Goal: Task Accomplishment & Management: Complete application form

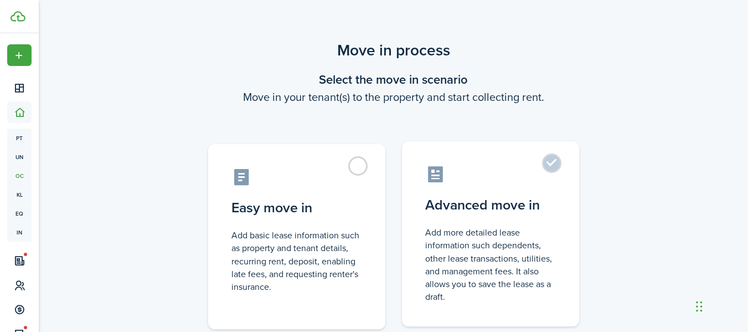
click at [539, 196] on control-radio-card-title "Advanced move in" at bounding box center [490, 205] width 131 height 20
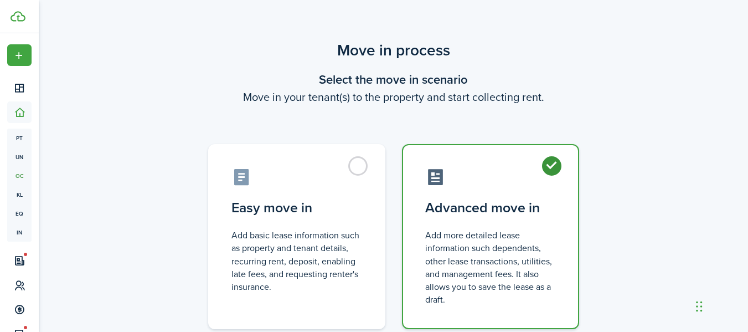
radio input "true"
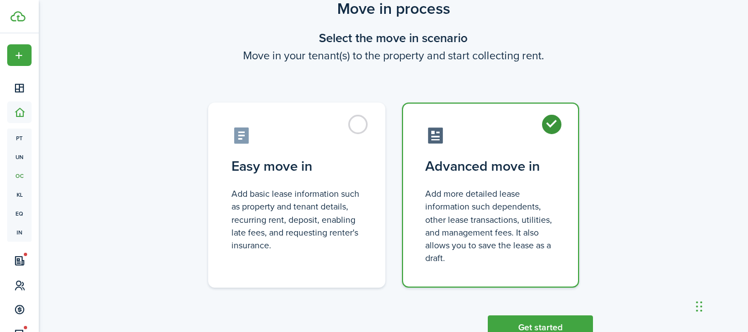
scroll to position [80, 0]
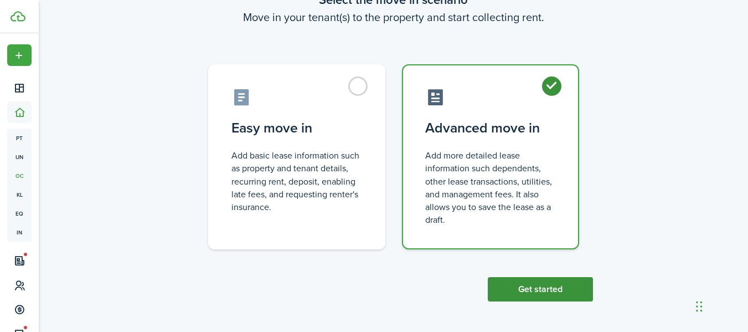
click at [557, 292] on button "Get started" at bounding box center [540, 289] width 105 height 24
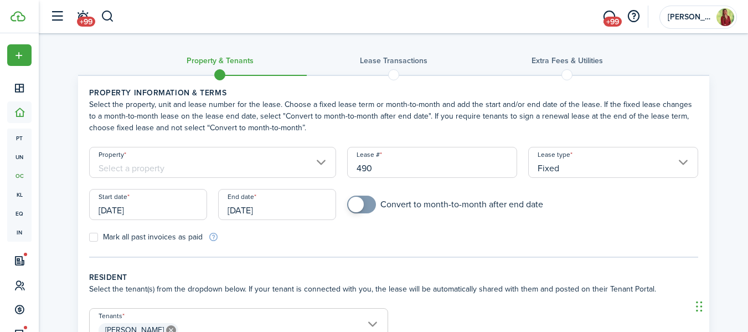
click at [214, 165] on input "Property" at bounding box center [213, 162] width 248 height 31
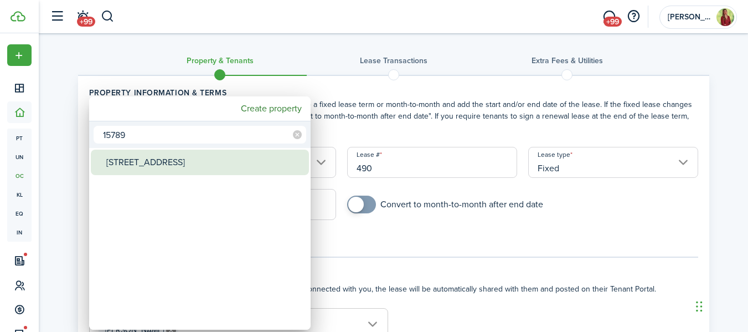
type input "15789"
click at [212, 165] on div "[STREET_ADDRESS]" at bounding box center [204, 162] width 196 height 25
type input "[STREET_ADDRESS]"
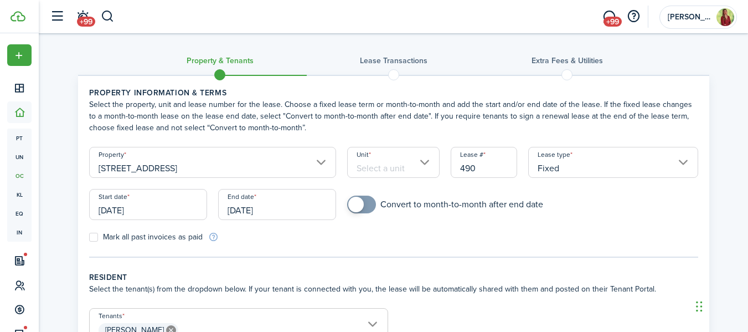
click at [414, 157] on input "Unit" at bounding box center [393, 162] width 93 height 31
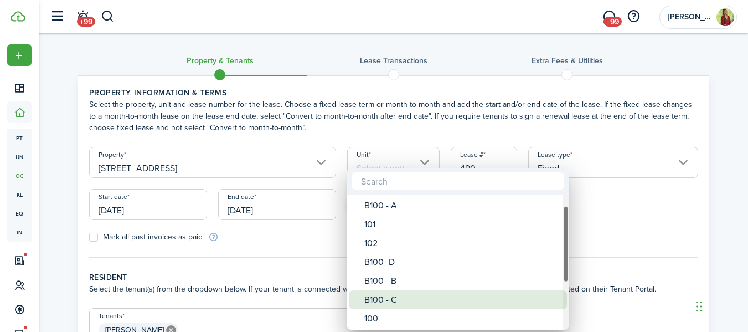
click at [396, 300] on div "B100 - C" at bounding box center [462, 299] width 196 height 19
type input "B100 - C"
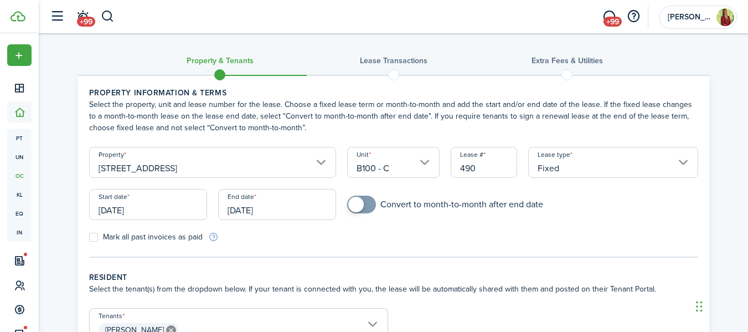
click at [156, 203] on input "[DATE]" at bounding box center [148, 204] width 118 height 31
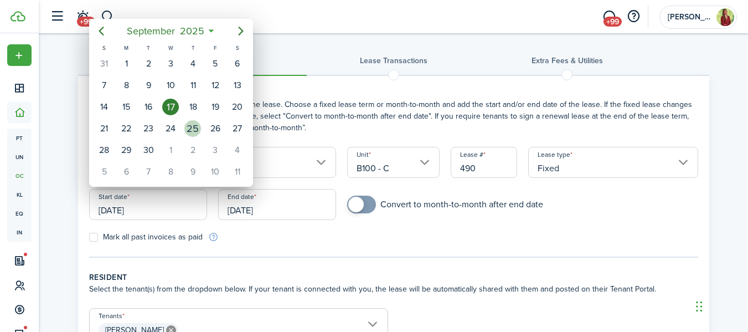
click at [194, 125] on div "25" at bounding box center [192, 128] width 17 height 17
type input "[DATE]"
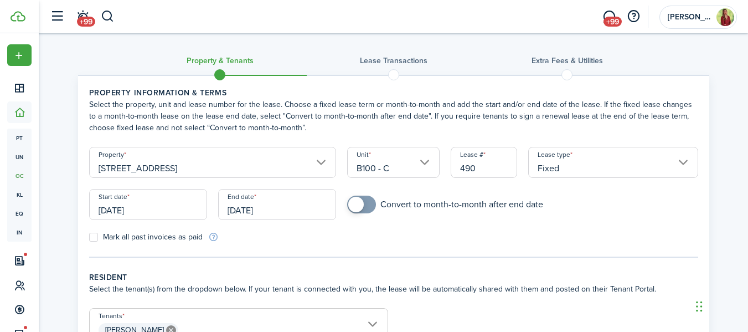
click at [280, 215] on input "[DATE]" at bounding box center [277, 204] width 118 height 31
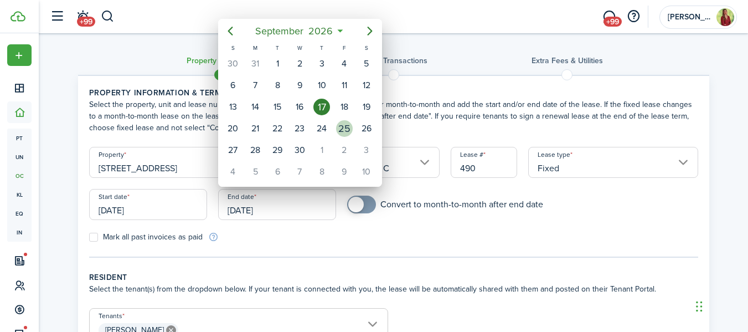
click at [341, 130] on div "25" at bounding box center [344, 128] width 17 height 17
type input "[DATE]"
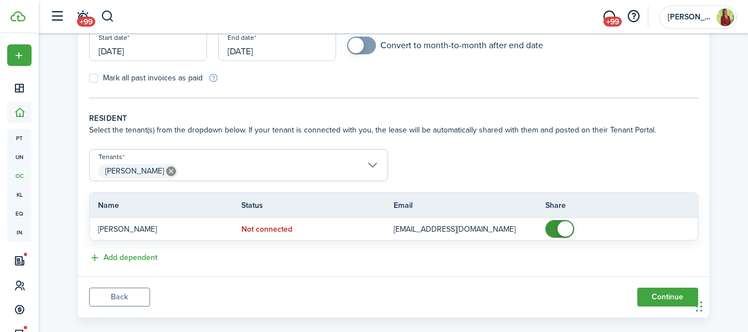
scroll to position [175, 0]
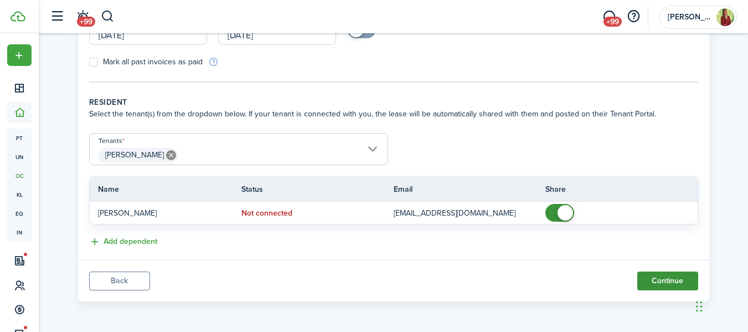
click at [674, 280] on button "Continue" at bounding box center [668, 280] width 61 height 19
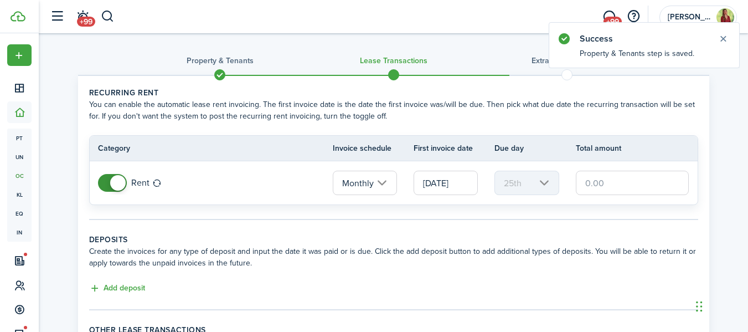
click at [616, 181] on input "text" at bounding box center [633, 183] width 114 height 24
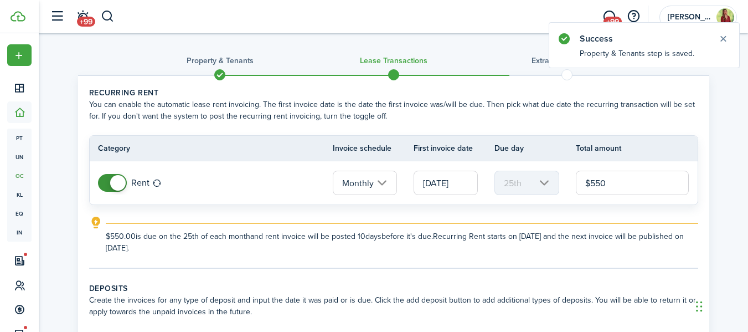
click at [457, 179] on input "[DATE]" at bounding box center [446, 183] width 64 height 24
type input "$550.00"
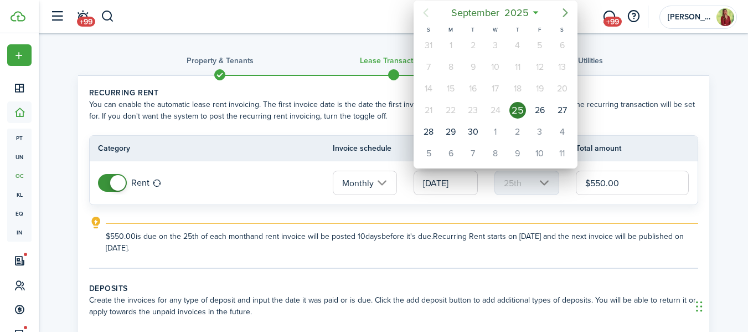
click at [565, 11] on icon "Next page" at bounding box center [565, 12] width 5 height 9
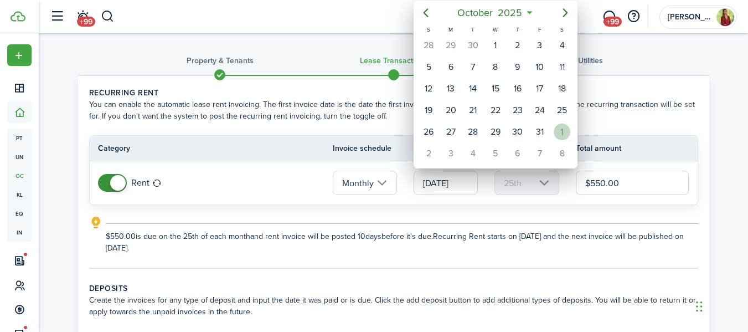
click at [560, 129] on div "1" at bounding box center [562, 132] width 17 height 17
type input "[DATE]"
type input "1st"
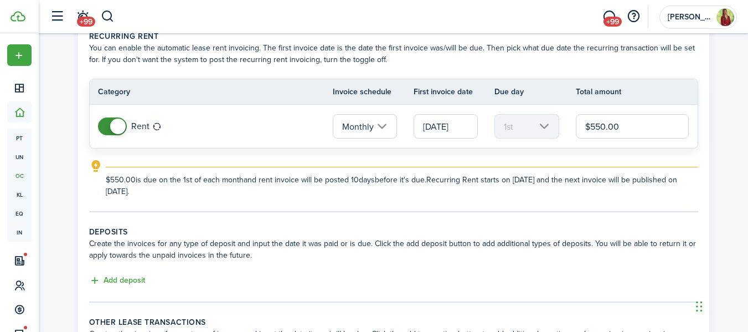
scroll to position [96, 0]
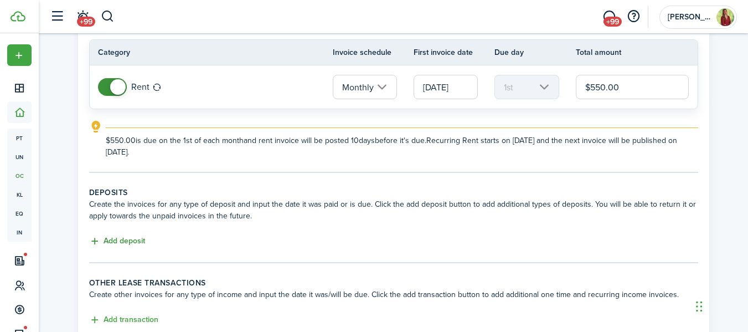
click at [135, 237] on button "Add deposit" at bounding box center [117, 241] width 56 height 13
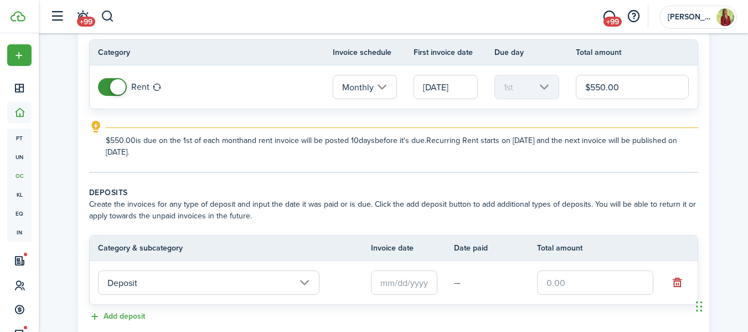
click at [423, 282] on input "text" at bounding box center [404, 282] width 66 height 24
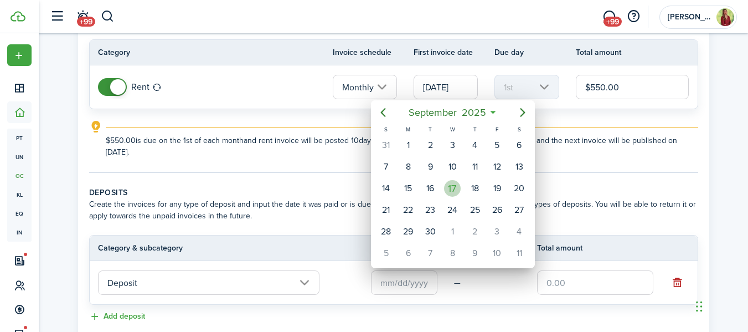
click at [459, 187] on div "17" at bounding box center [452, 188] width 17 height 17
type input "[DATE]"
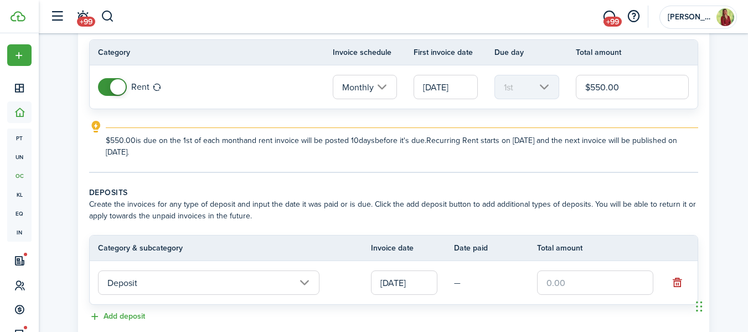
click at [559, 283] on input "text" at bounding box center [595, 282] width 116 height 24
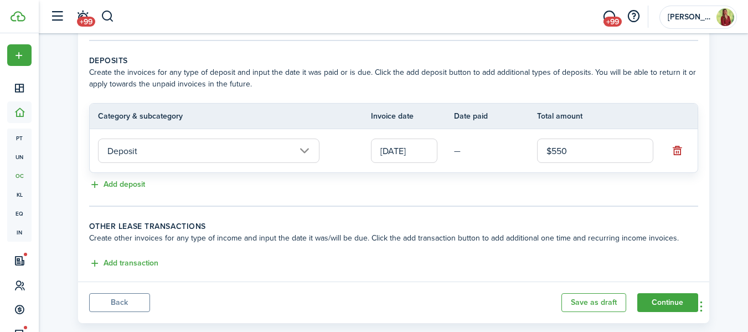
scroll to position [229, 0]
type input "$550.00"
click at [147, 263] on button "Add transaction" at bounding box center [123, 262] width 69 height 13
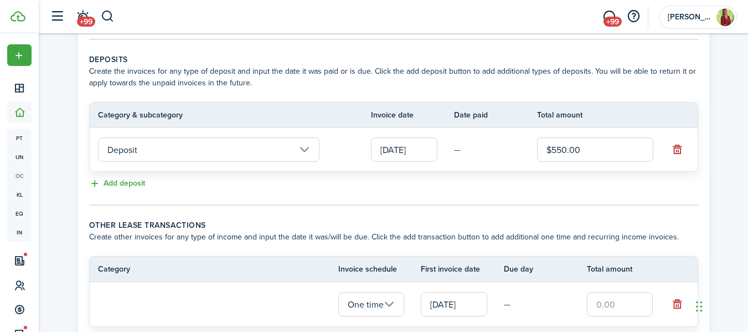
scroll to position [284, 0]
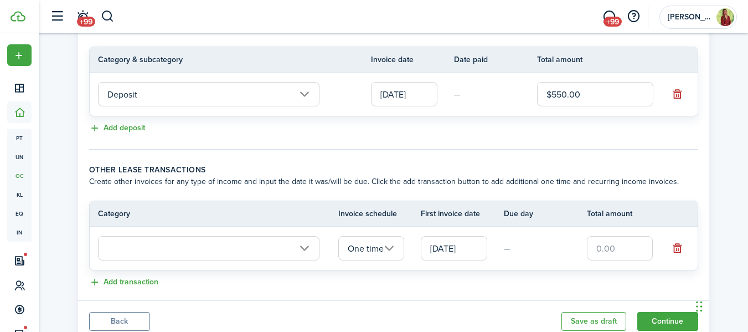
click at [471, 248] on input "[DATE]" at bounding box center [454, 248] width 66 height 24
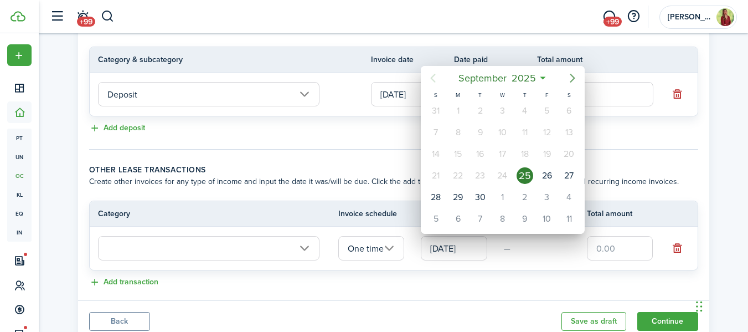
click at [571, 80] on icon "Next page" at bounding box center [572, 77] width 13 height 13
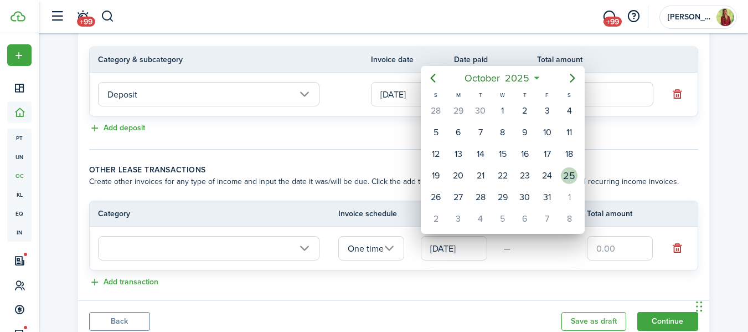
click at [569, 172] on div "25" at bounding box center [569, 175] width 17 height 17
type input "[DATE]"
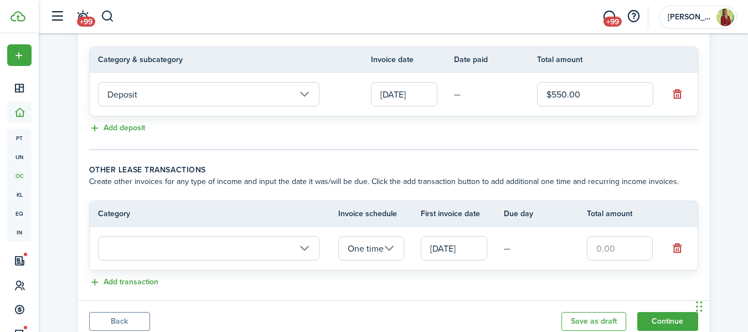
click at [213, 245] on input "text" at bounding box center [209, 248] width 222 height 24
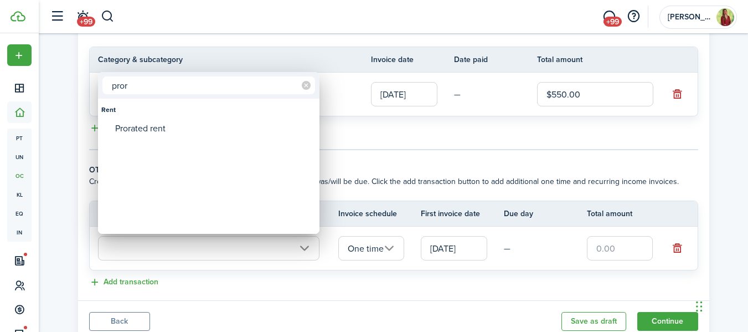
type input "pror"
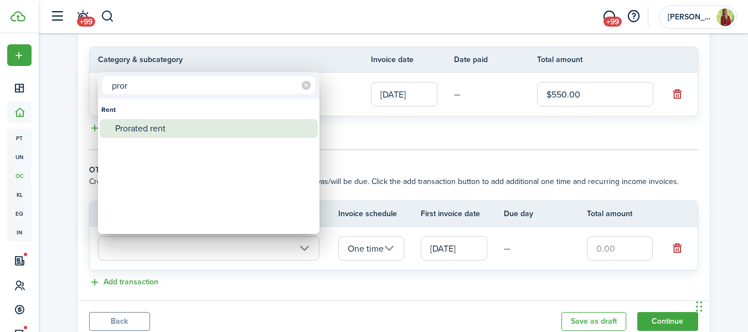
click at [163, 130] on div "Prorated rent" at bounding box center [213, 128] width 196 height 19
type input "Rent / Prorated rent"
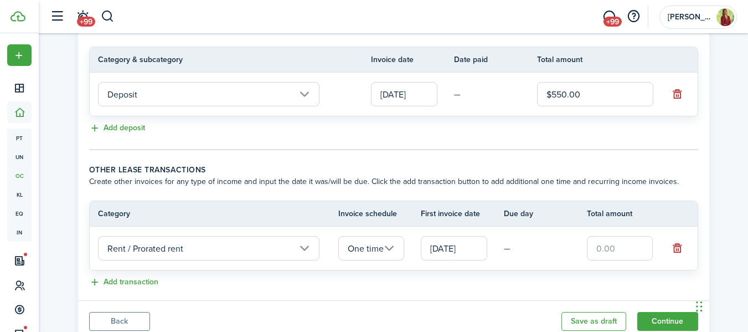
click at [602, 247] on input "text" at bounding box center [620, 248] width 66 height 24
type input "$106.45"
click at [674, 319] on button "Continue" at bounding box center [668, 321] width 61 height 19
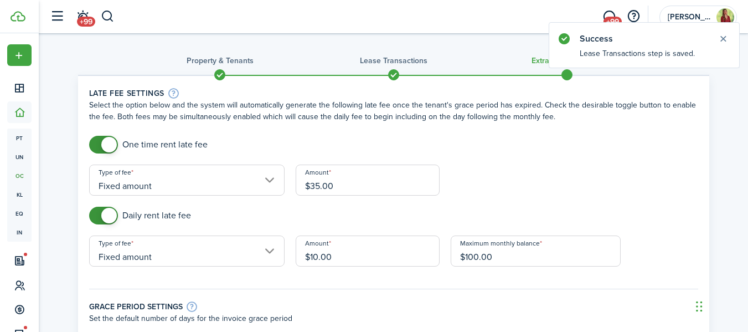
drag, startPoint x: 517, startPoint y: 262, endPoint x: 408, endPoint y: 262, distance: 109.1
click at [408, 262] on form "One time rent late fee Type of fee Fixed amount Amount $35.00 Daily rent late f…" at bounding box center [394, 288] width 620 height 305
type input "$75.00"
click at [481, 202] on form "One time rent late fee Type of fee Fixed amount Amount $35.00 Daily rent late f…" at bounding box center [394, 288] width 620 height 305
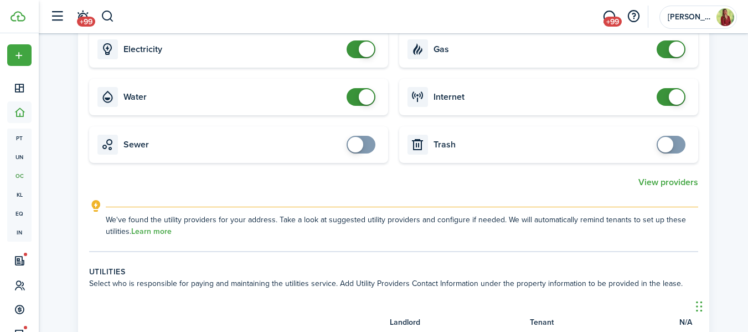
scroll to position [491, 0]
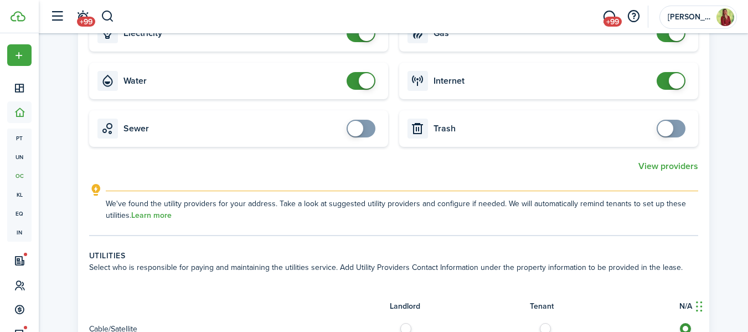
checkbox input "false"
click at [356, 78] on span at bounding box center [361, 81] width 11 height 18
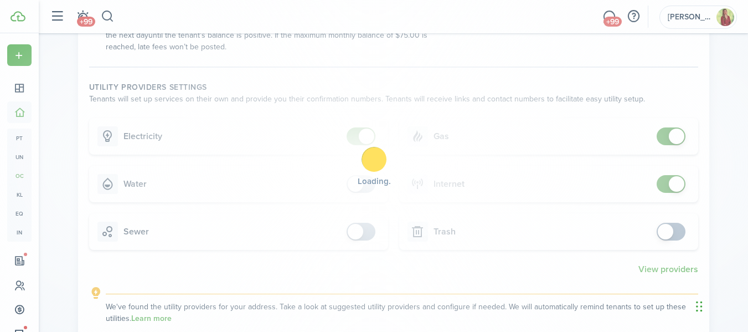
scroll to position [381, 0]
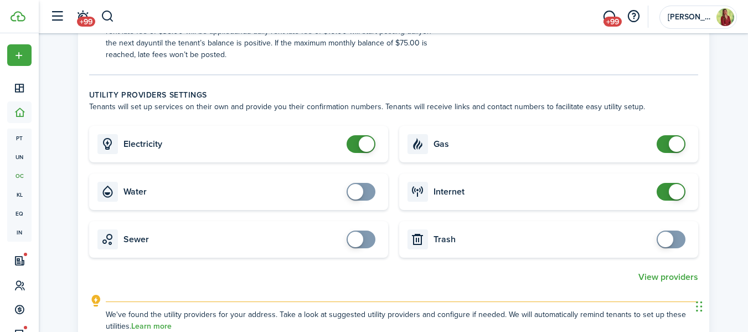
checkbox input "false"
click at [356, 138] on span at bounding box center [361, 144] width 11 height 18
checkbox input "false"
click at [666, 145] on span at bounding box center [671, 144] width 11 height 18
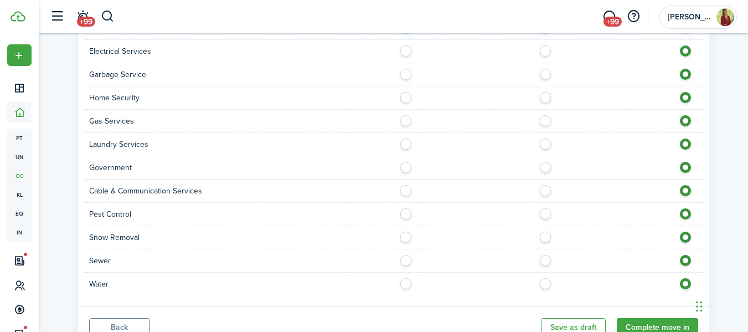
scroll to position [955, 0]
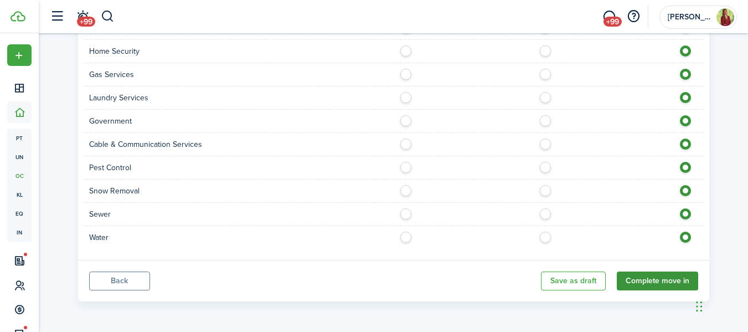
click at [677, 278] on button "Complete move in" at bounding box center [657, 280] width 81 height 19
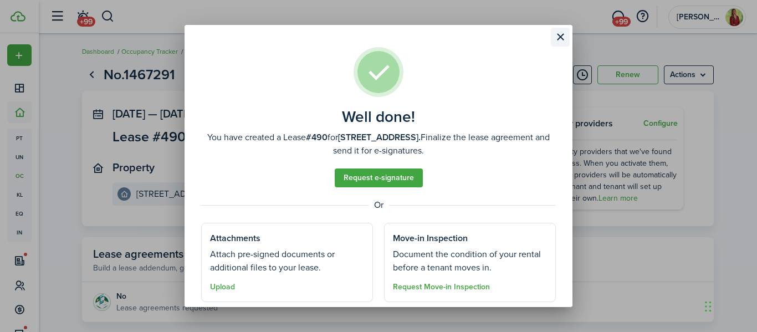
click at [555, 41] on button "Close modal" at bounding box center [560, 37] width 19 height 19
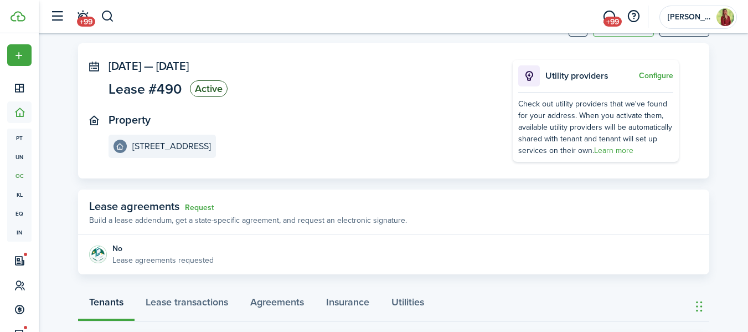
scroll to position [166, 0]
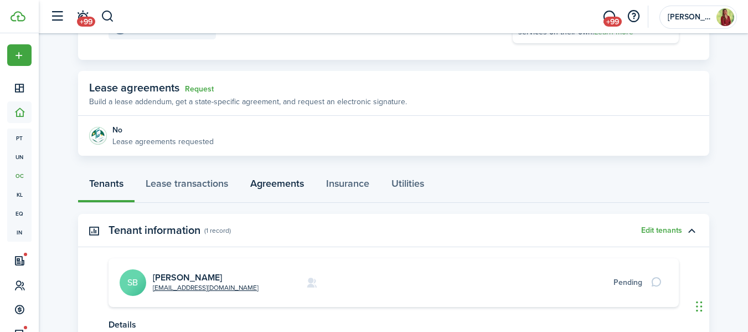
click at [254, 176] on link "Agreements" at bounding box center [277, 186] width 76 height 33
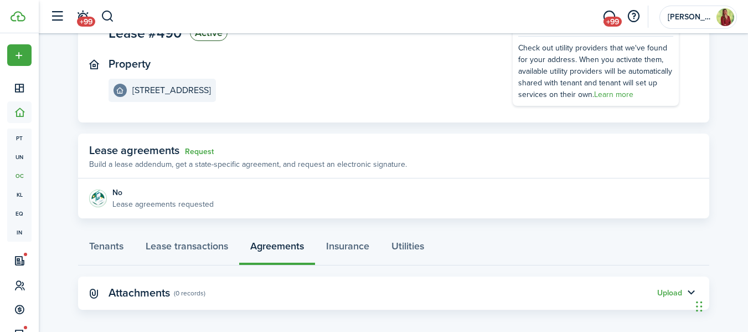
scroll to position [112, 0]
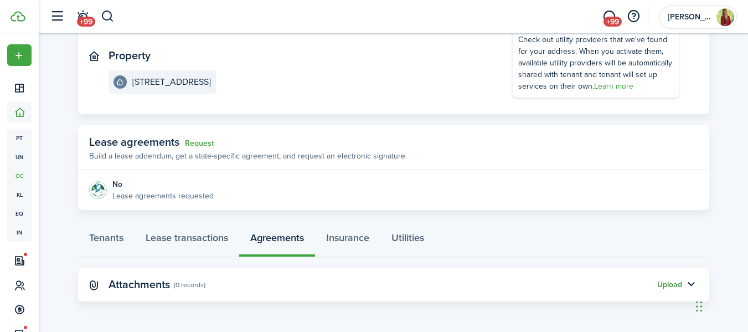
click at [669, 283] on button "Upload" at bounding box center [670, 284] width 25 height 9
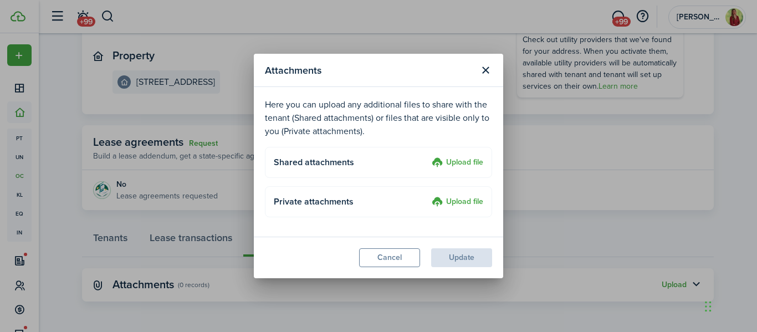
click at [466, 159] on label "Upload file" at bounding box center [458, 162] width 52 height 13
click at [428, 156] on input "Upload file" at bounding box center [428, 156] width 0 height 0
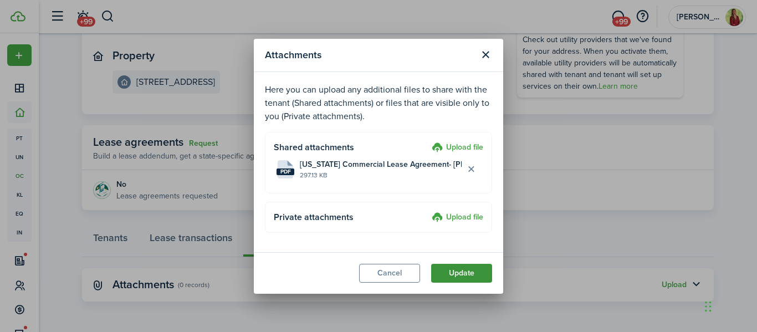
click at [461, 268] on button "Update" at bounding box center [461, 273] width 61 height 19
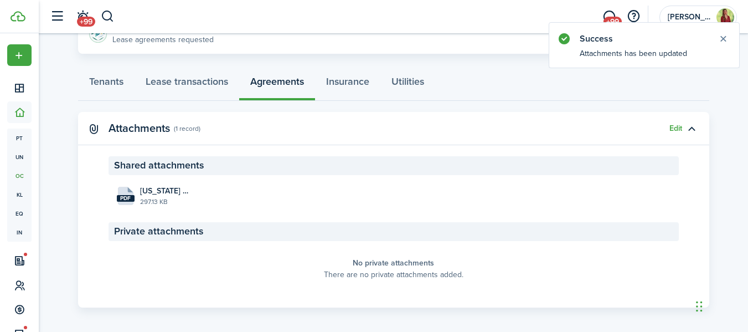
scroll to position [274, 0]
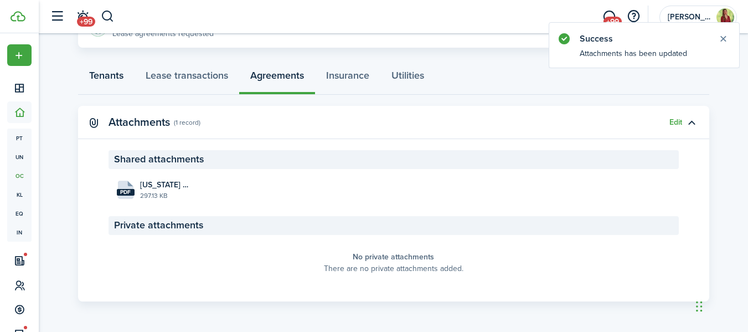
click at [119, 85] on link "Tenants" at bounding box center [106, 77] width 57 height 33
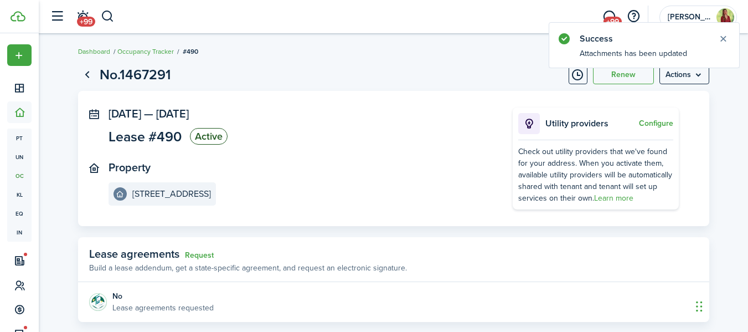
scroll to position [222, 0]
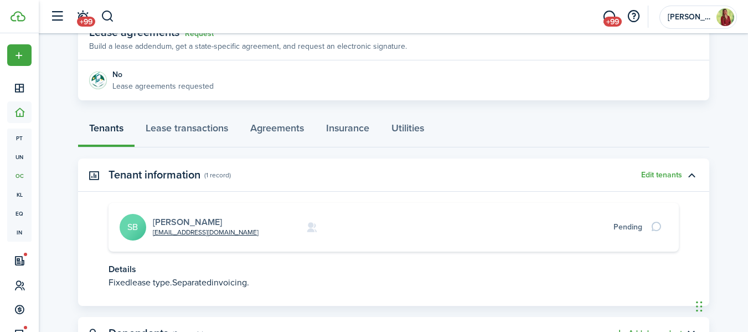
click at [177, 219] on link "[PERSON_NAME]" at bounding box center [187, 221] width 69 height 13
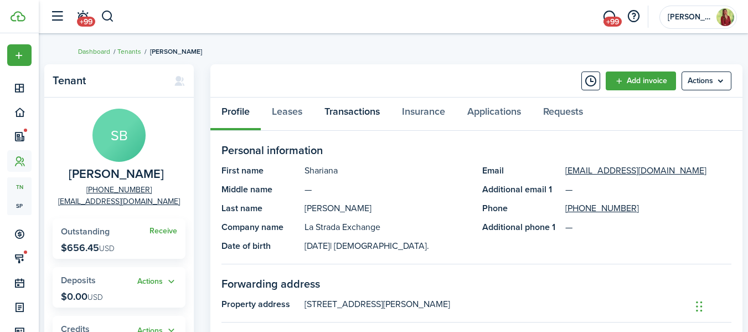
click at [366, 105] on link "Transactions" at bounding box center [353, 113] width 78 height 33
